Goal: Information Seeking & Learning: Learn about a topic

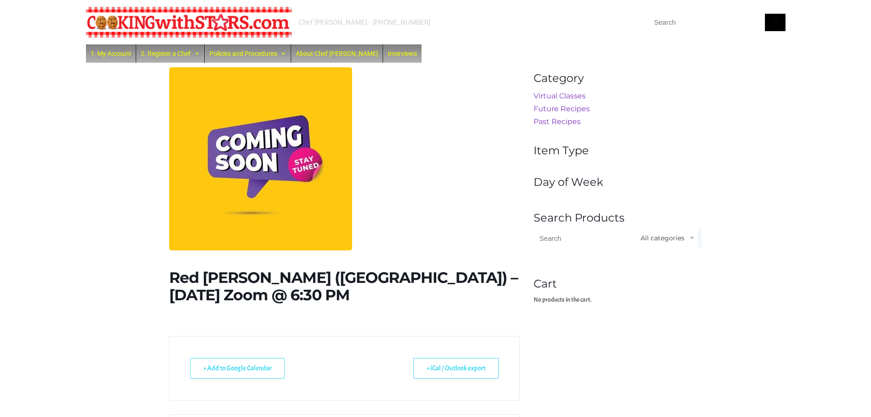
click at [760, 170] on div "Chef Paula - (516) 338-0552 1. My Account 2. Register a Chef Future Zoom Lesson…" at bounding box center [435, 402] width 871 height 805
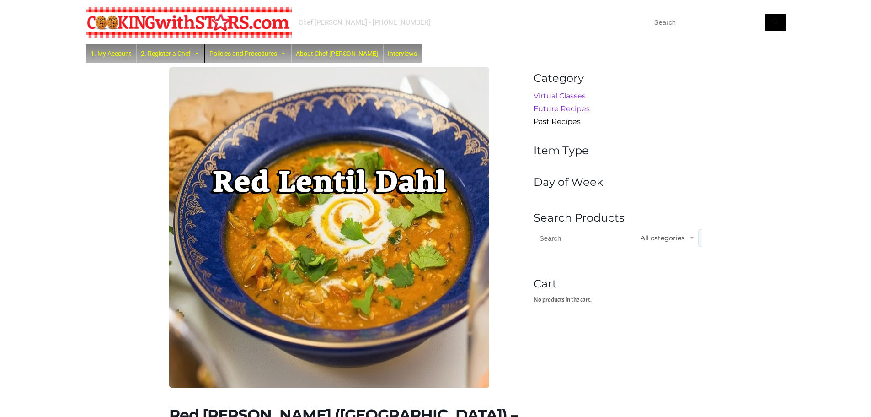
click at [566, 123] on link "Past Recipes" at bounding box center [557, 121] width 47 height 9
click at [557, 121] on link "Past Recipes" at bounding box center [557, 121] width 47 height 9
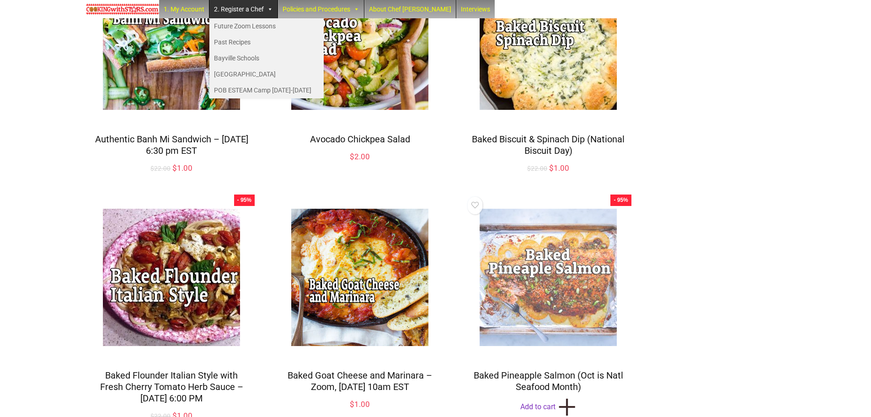
scroll to position [761, 0]
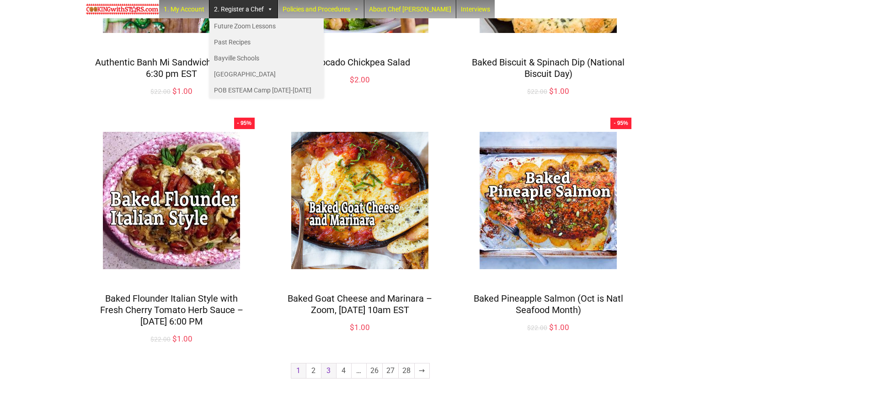
click at [332, 372] on link "3" at bounding box center [329, 370] width 15 height 15
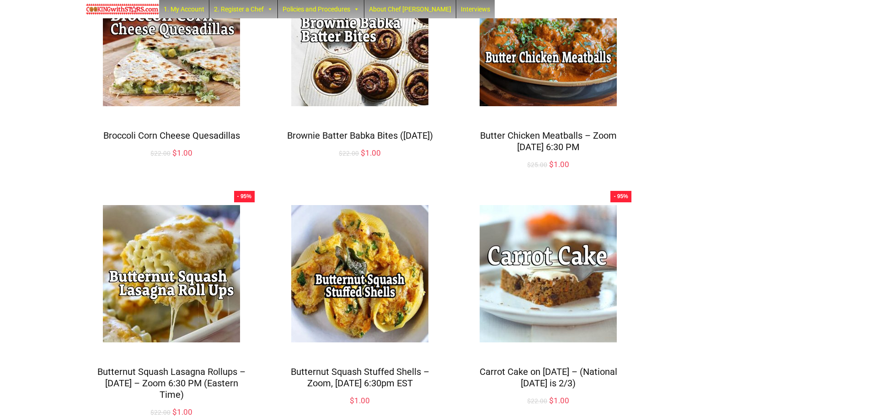
scroll to position [727, 0]
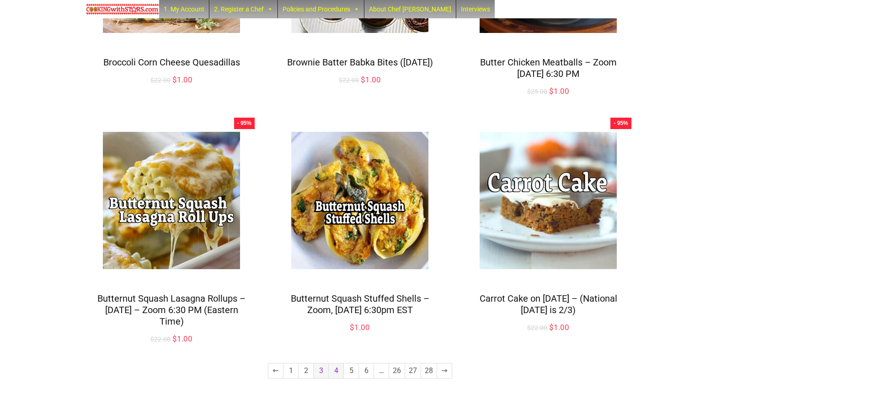
click at [340, 370] on link "4" at bounding box center [336, 370] width 15 height 15
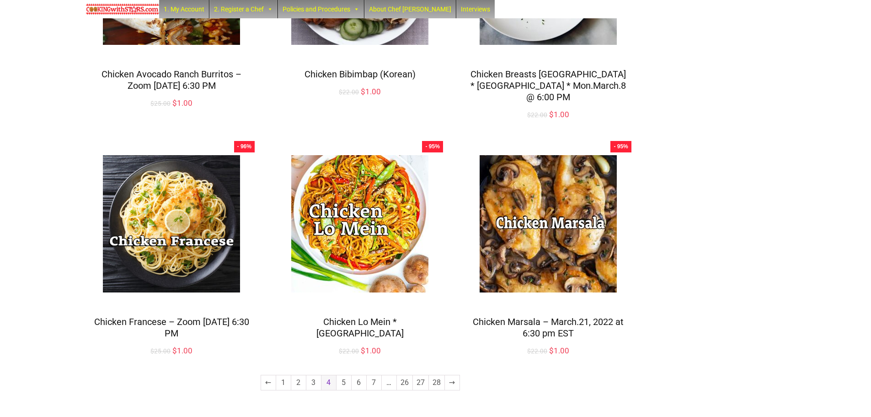
scroll to position [739, 0]
click at [374, 375] on link "7" at bounding box center [374, 382] width 15 height 15
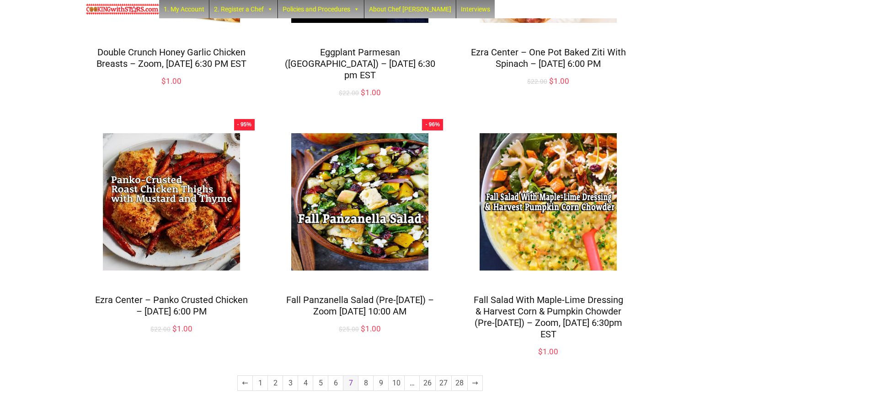
scroll to position [761, 0]
click at [394, 375] on link "10" at bounding box center [397, 382] width 16 height 15
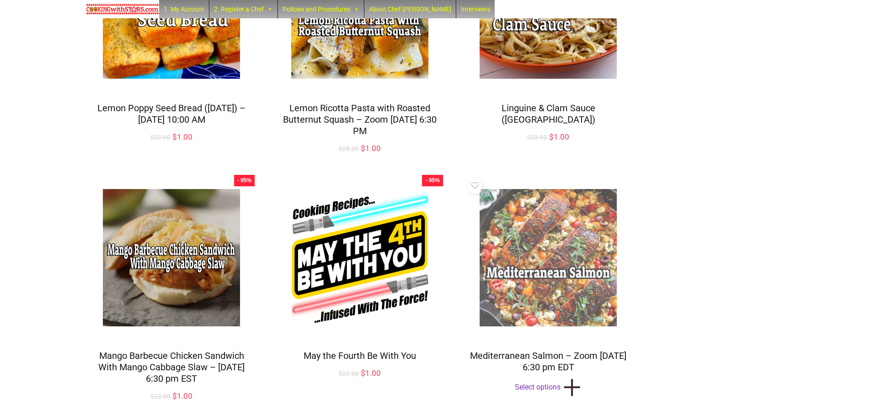
scroll to position [457, 0]
